Goal: Transaction & Acquisition: Subscribe to service/newsletter

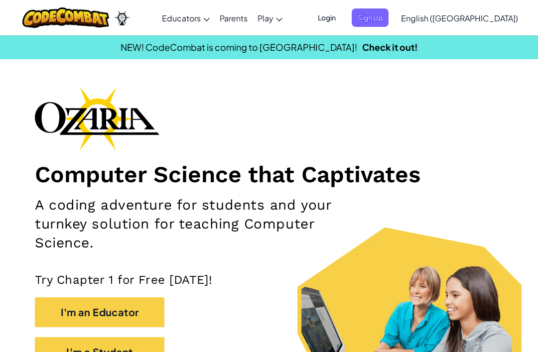
click at [388, 26] on span "Sign Up" at bounding box center [370, 17] width 37 height 18
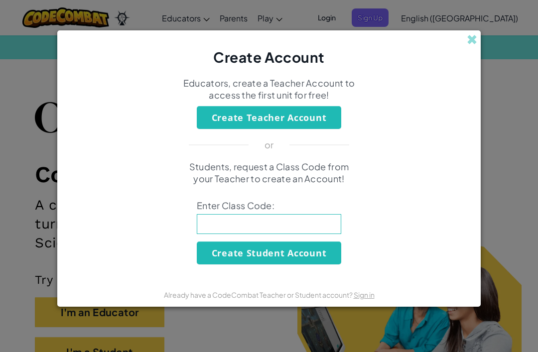
click at [500, 78] on div "Create Account Educators, create a Teacher Account to access the first unit for…" at bounding box center [269, 176] width 538 height 352
click at [472, 39] on span at bounding box center [472, 39] width 10 height 10
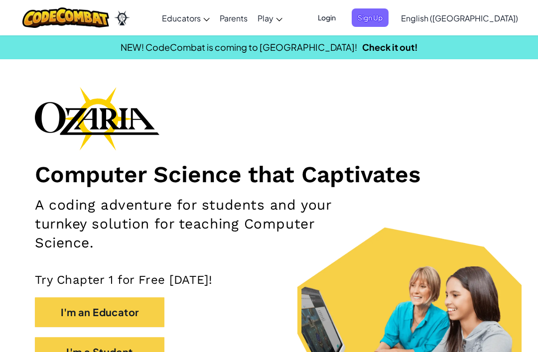
click at [342, 16] on span "Login" at bounding box center [327, 17] width 30 height 18
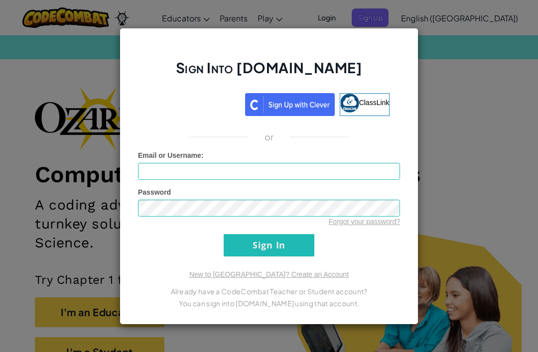
click at [215, 107] on div "Sign in with Google. Opens in new tab" at bounding box center [194, 103] width 92 height 22
